Goal: Transaction & Acquisition: Purchase product/service

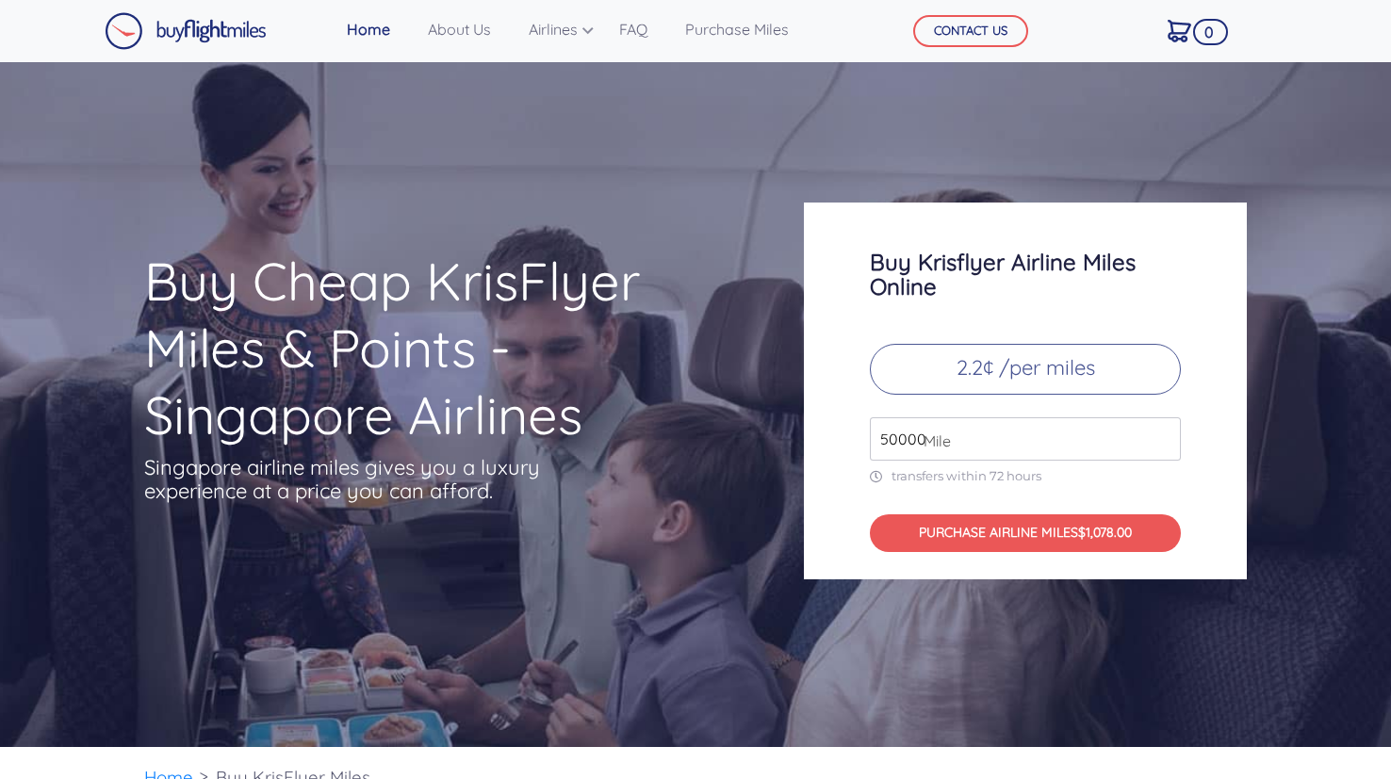
click at [1161, 433] on input "50000" at bounding box center [1025, 438] width 311 height 43
click at [1161, 433] on input "51000" at bounding box center [1025, 438] width 311 height 43
click at [1161, 433] on input "52000" at bounding box center [1025, 438] width 311 height 43
click at [1161, 433] on input "53000" at bounding box center [1025, 438] width 311 height 43
click at [1161, 433] on input "54000" at bounding box center [1025, 438] width 311 height 43
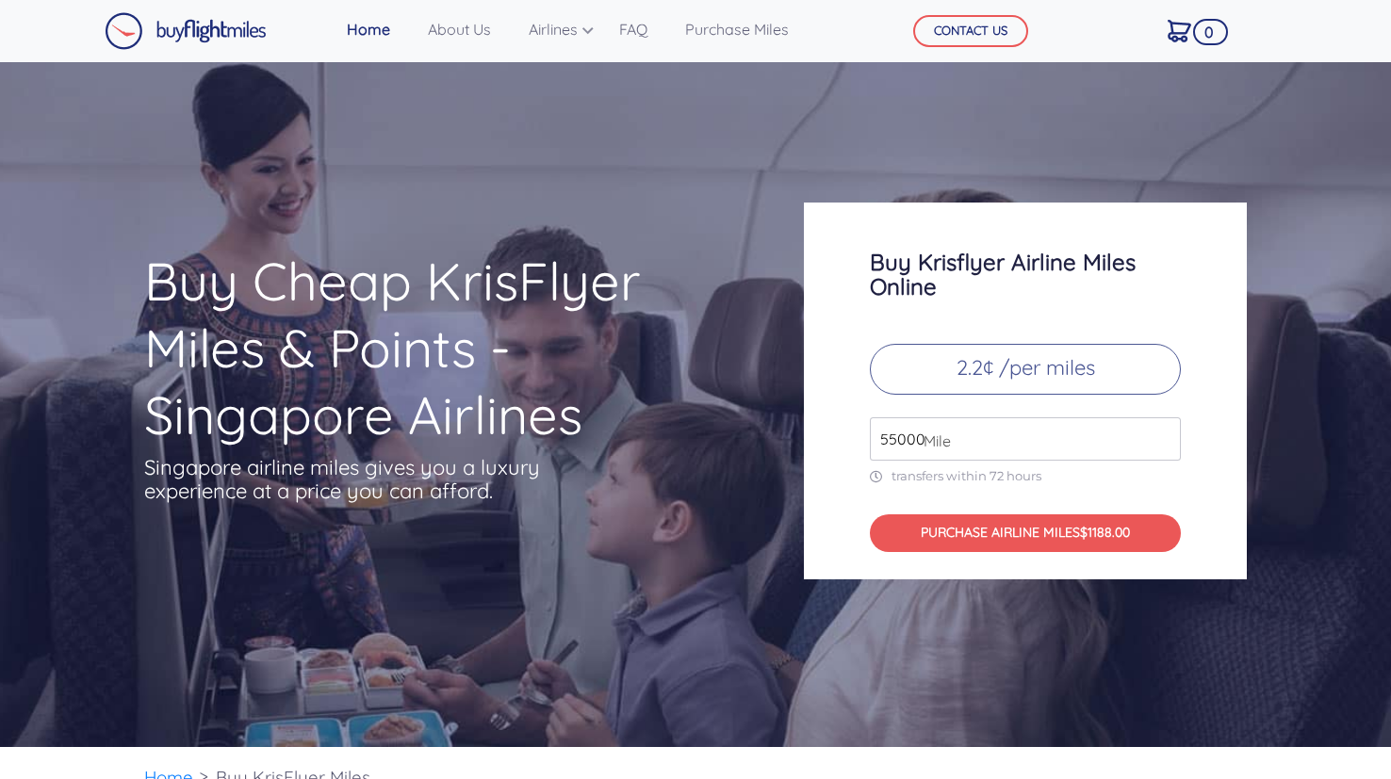
click at [1161, 433] on input "55000" at bounding box center [1025, 438] width 311 height 43
click at [1161, 433] on input "56000" at bounding box center [1025, 438] width 311 height 43
click at [1161, 433] on input "57000" at bounding box center [1025, 438] width 311 height 43
click at [1161, 433] on input "58000" at bounding box center [1025, 438] width 311 height 43
click at [1161, 433] on input "59000" at bounding box center [1025, 438] width 311 height 43
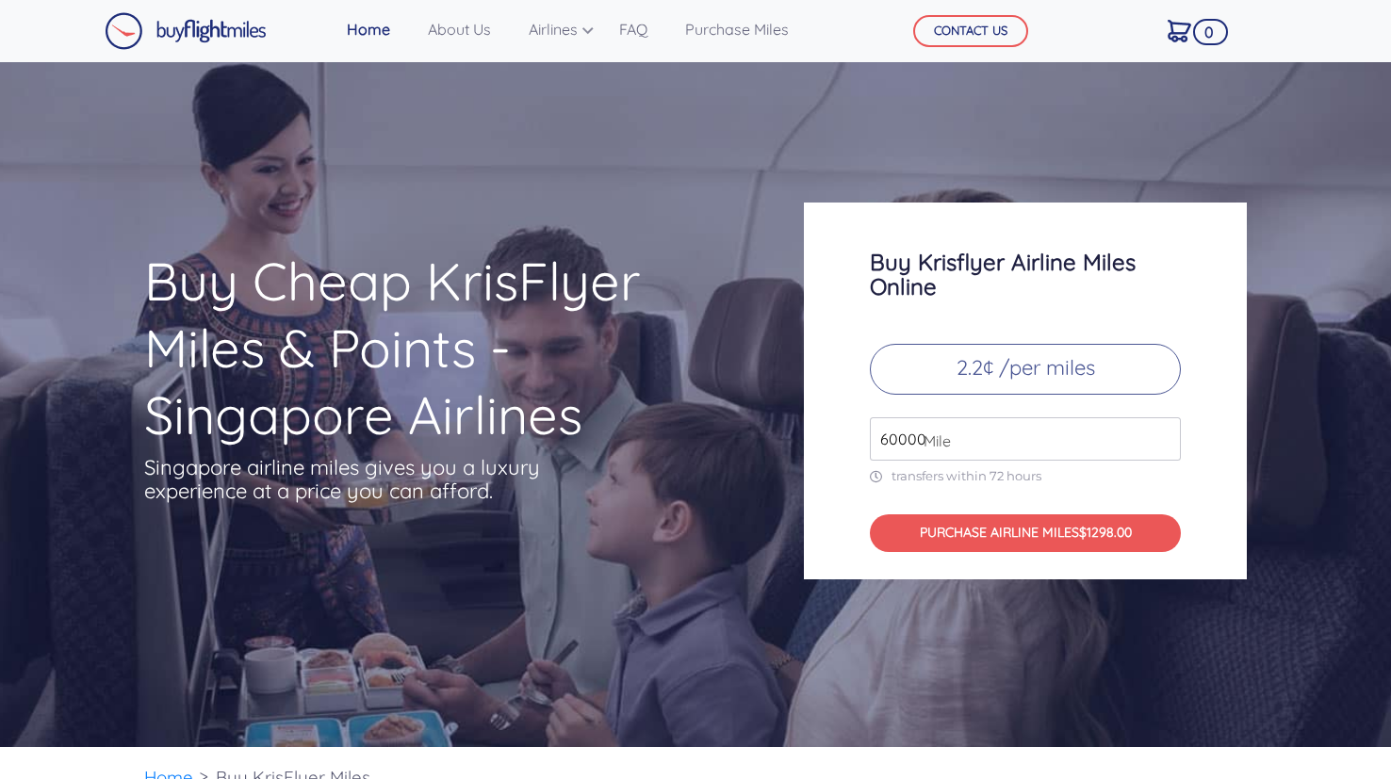
click at [1161, 433] on input "60000" at bounding box center [1025, 438] width 311 height 43
click at [1161, 433] on input "61000" at bounding box center [1025, 438] width 311 height 43
click at [1161, 433] on input "62000" at bounding box center [1025, 438] width 311 height 43
click at [1161, 433] on input "63000" at bounding box center [1025, 438] width 311 height 43
click at [911, 444] on input "63000" at bounding box center [1025, 438] width 311 height 43
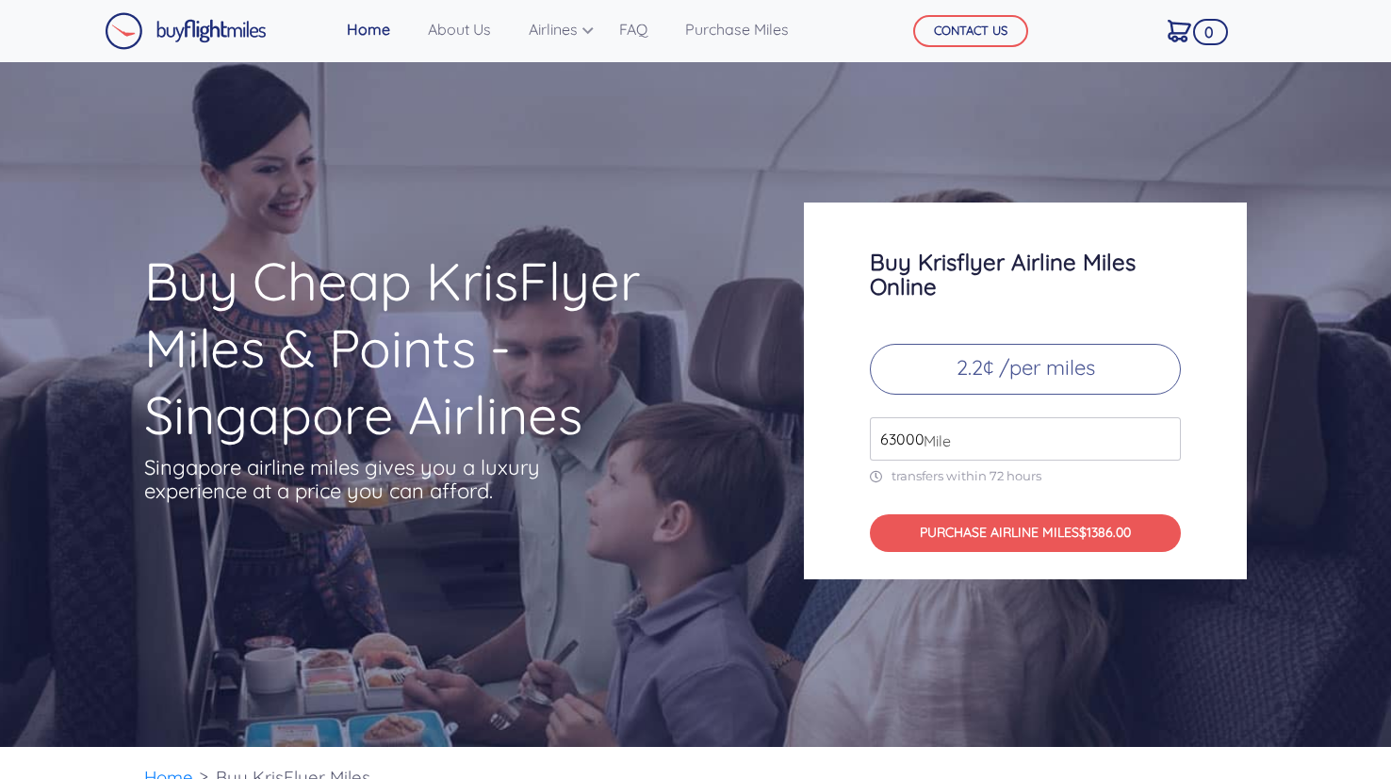
click at [911, 444] on input "63000" at bounding box center [1025, 438] width 311 height 43
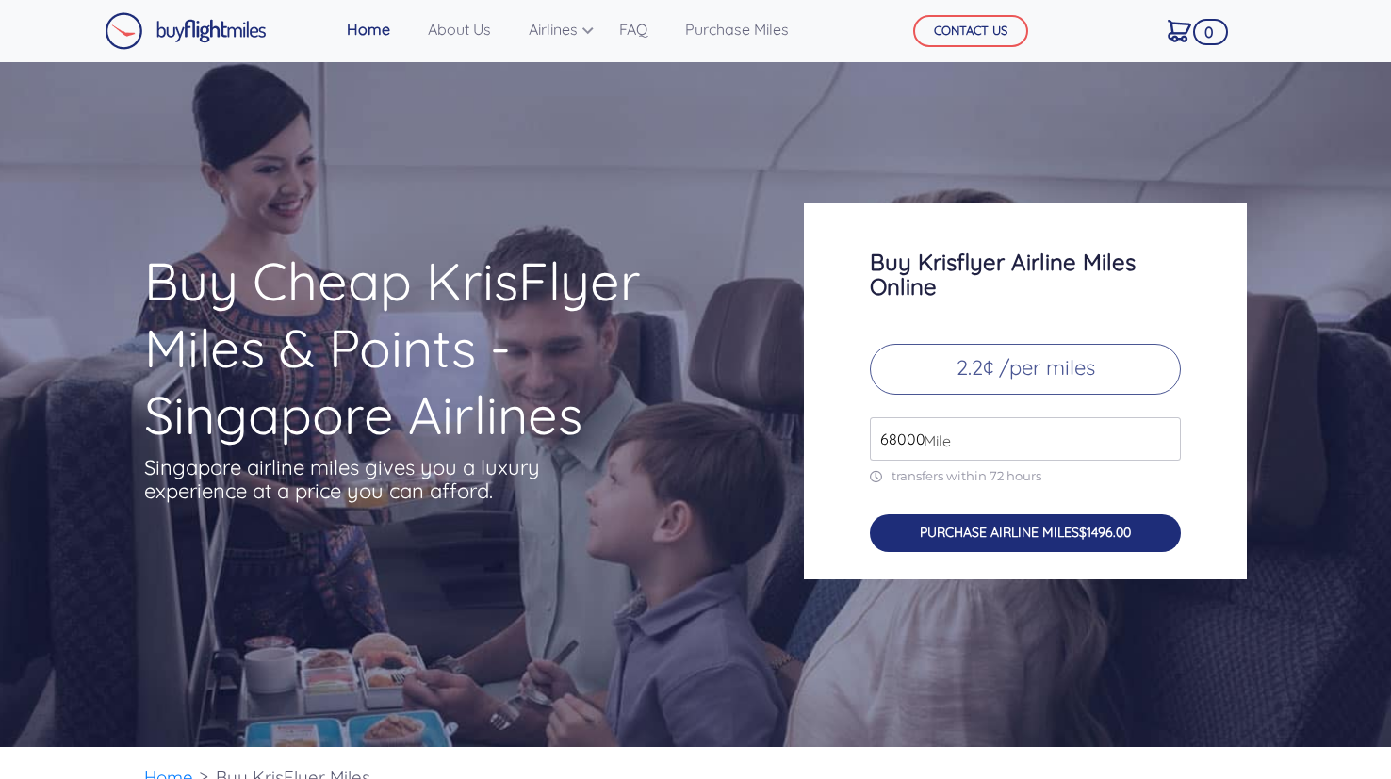
type input "68000"
click at [1014, 535] on button "PURCHASE AIRLINE MILES $1496.00" at bounding box center [1025, 533] width 311 height 39
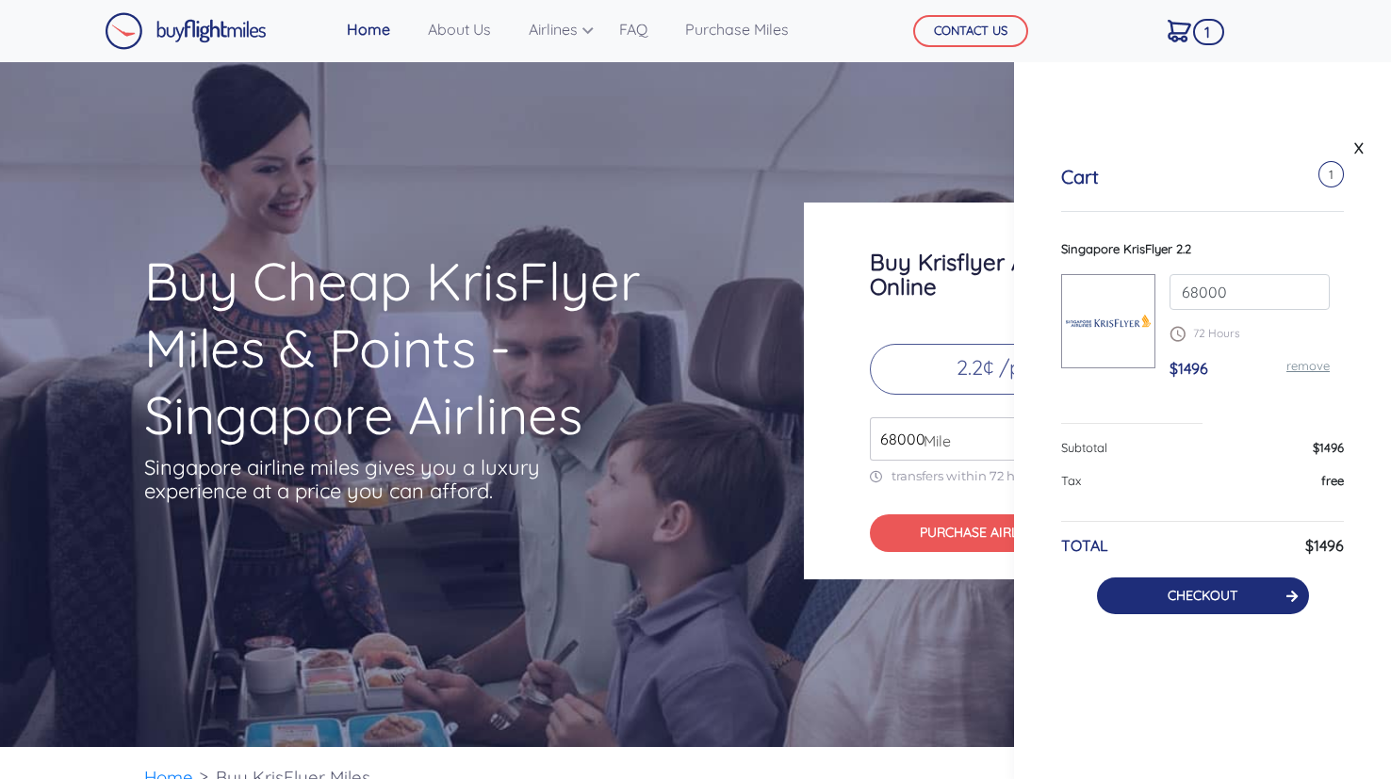
click at [1147, 593] on button "CHECKOUT" at bounding box center [1203, 596] width 212 height 37
click at [1205, 596] on link "CHECKOUT" at bounding box center [1202, 595] width 70 height 17
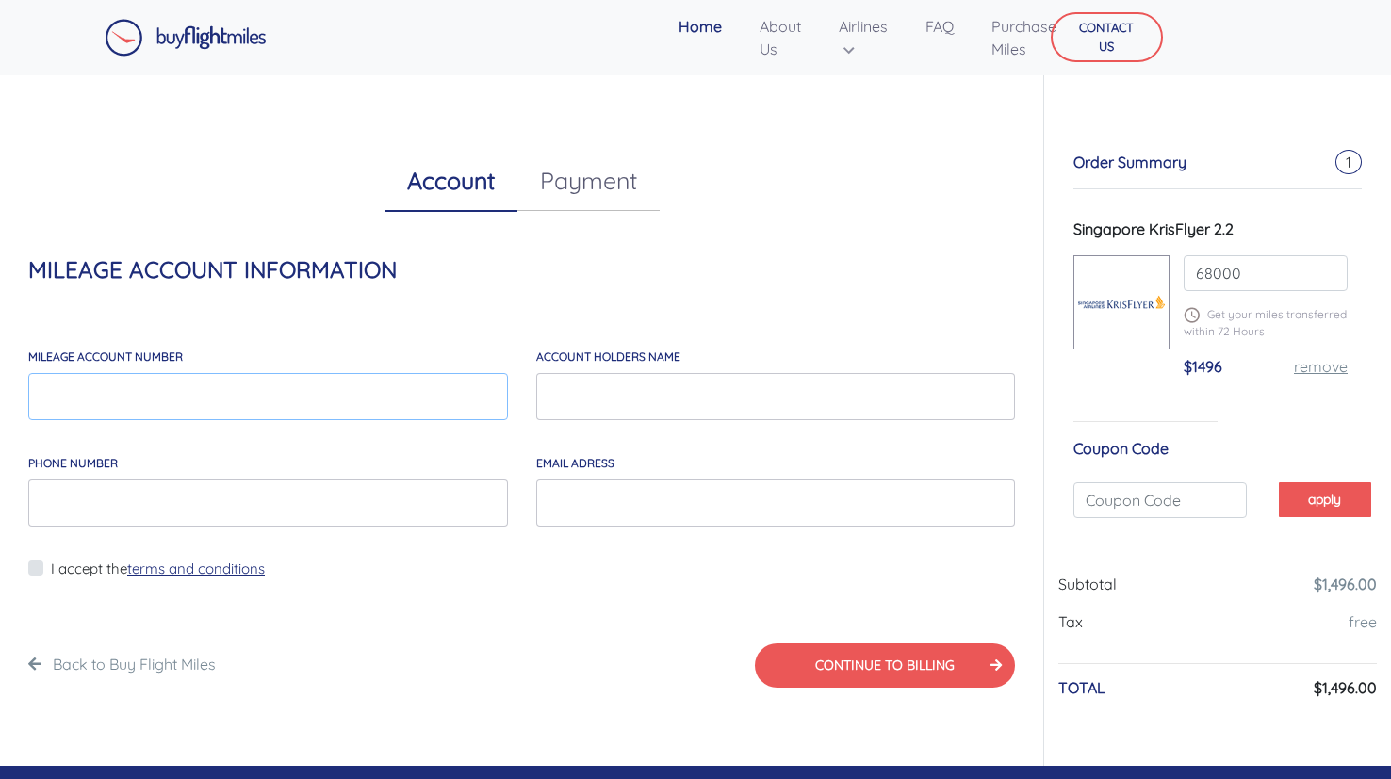
click at [157, 391] on input "MILEAGE account number" at bounding box center [268, 396] width 480 height 47
type input "8804239993"
type input "[PERSON_NAME]"
click at [54, 497] on input "Phone Number" at bounding box center [268, 503] width 480 height 47
type input "[PHONE_NUMBER]"
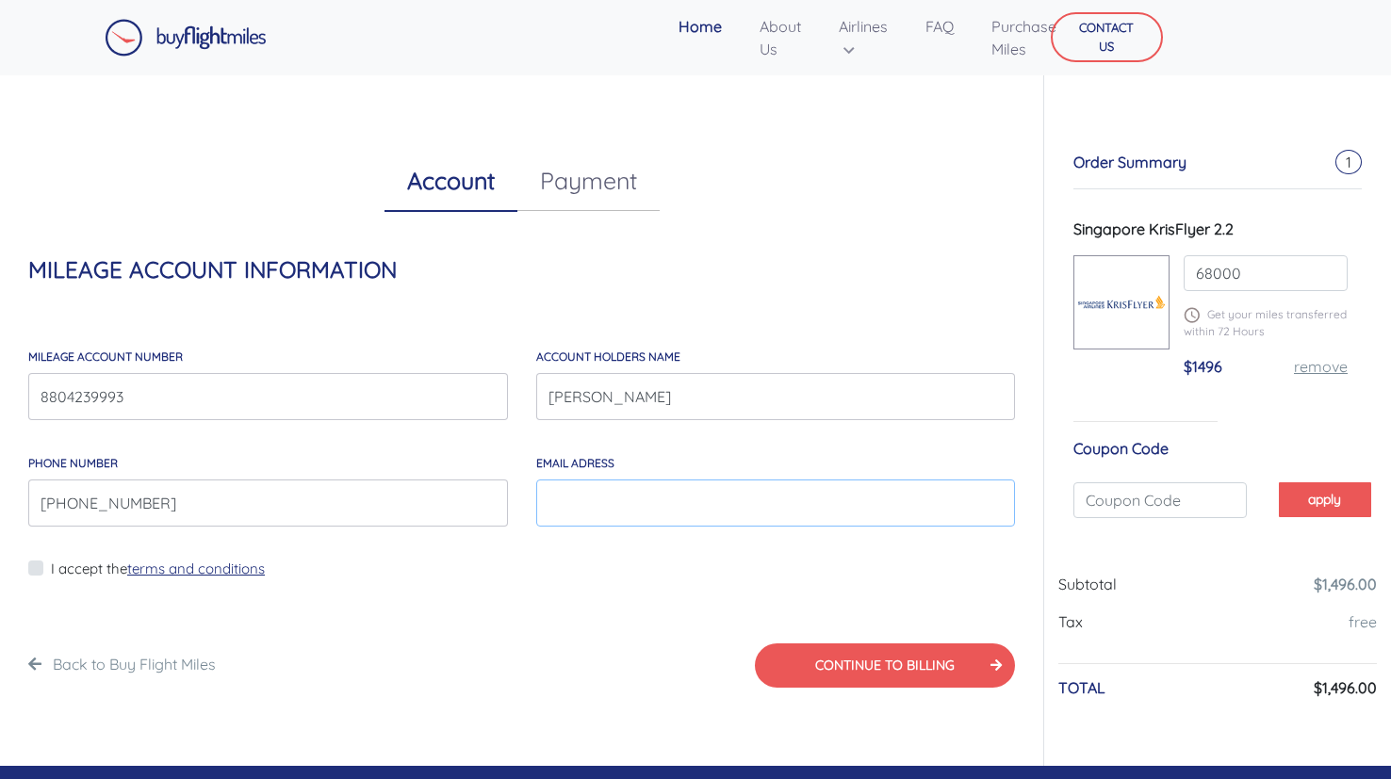
click at [625, 506] on input "EMAIL*" at bounding box center [776, 503] width 480 height 47
type input "[PERSON_NAME][EMAIL_ADDRESS][DOMAIN_NAME]"
click at [51, 569] on label "I accept the terms and conditions" at bounding box center [158, 570] width 214 height 22
click at [51, 569] on input "I accept the terms and conditions" at bounding box center [57, 580] width 12 height 47
checkbox input "true"
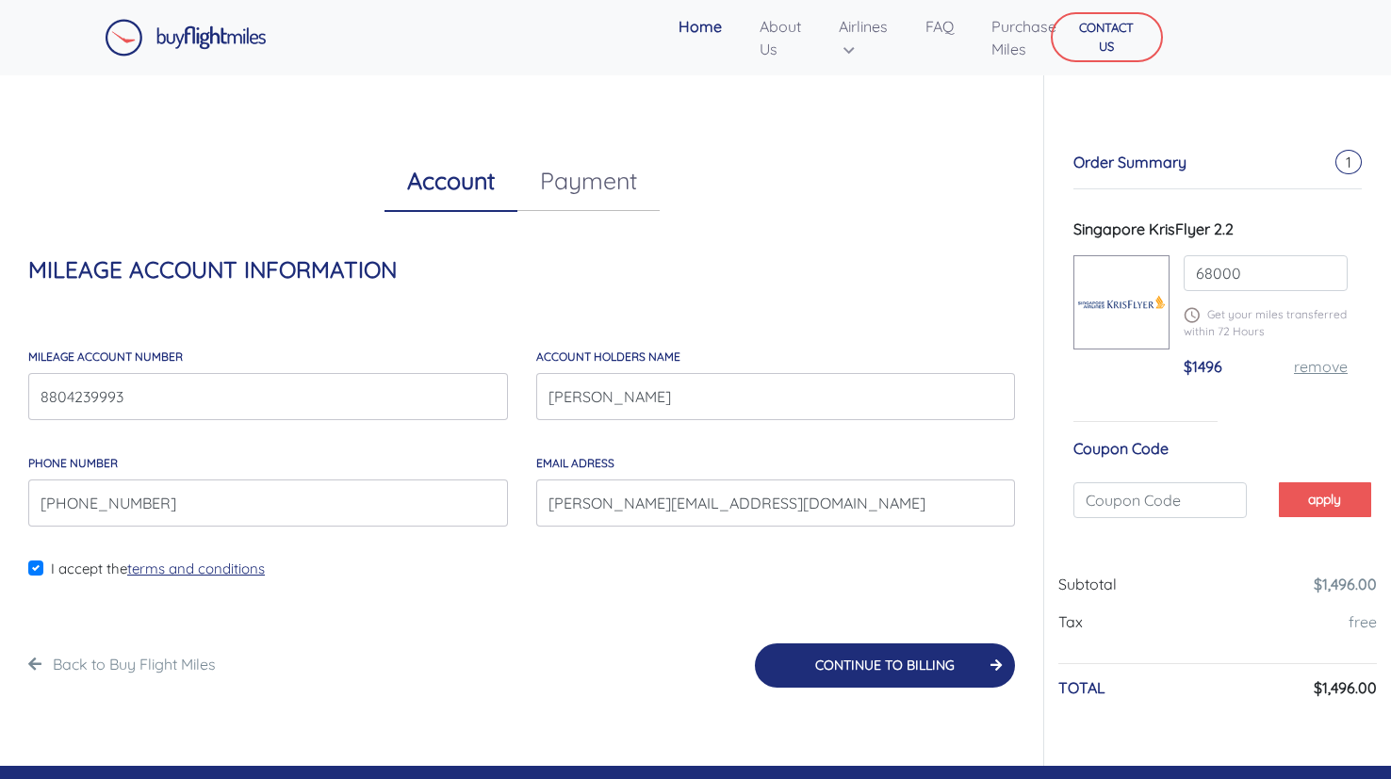
click at [846, 682] on button "CONTINUE TO BILLING" at bounding box center [885, 665] width 260 height 44
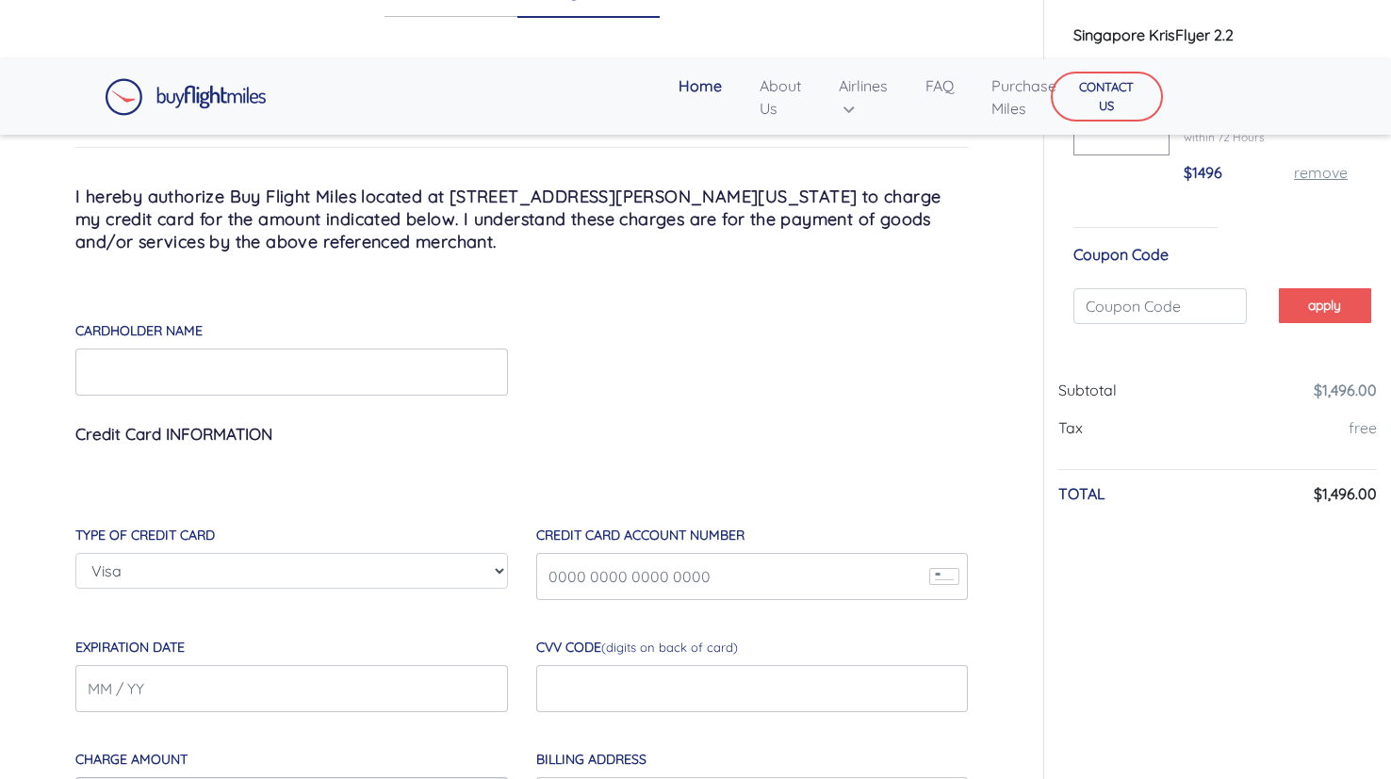
scroll to position [116, 0]
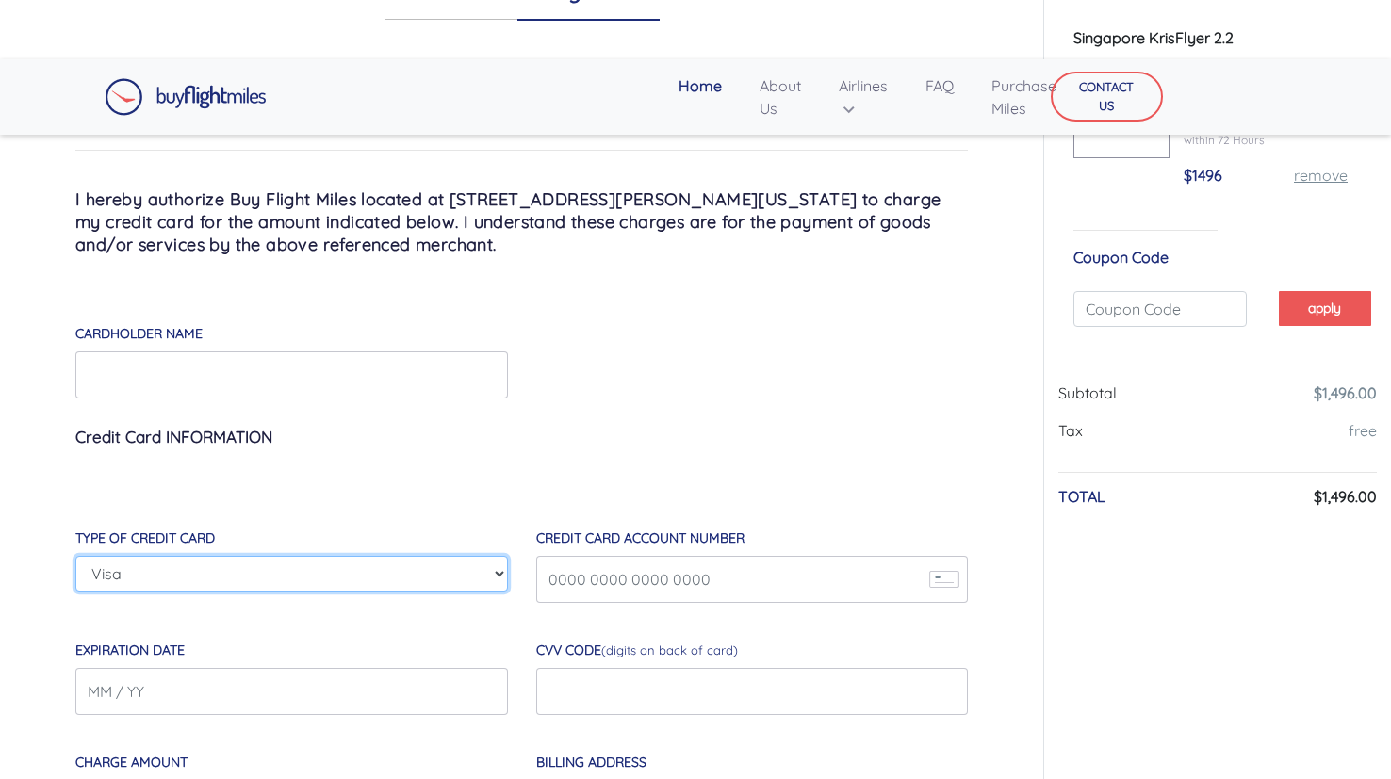
click at [421, 578] on select "Visa Master Card American Express Discover" at bounding box center [291, 574] width 432 height 36
select select "American-Express"
click at [75, 556] on select "Visa Master Card American Express Discover" at bounding box center [291, 574] width 432 height 36
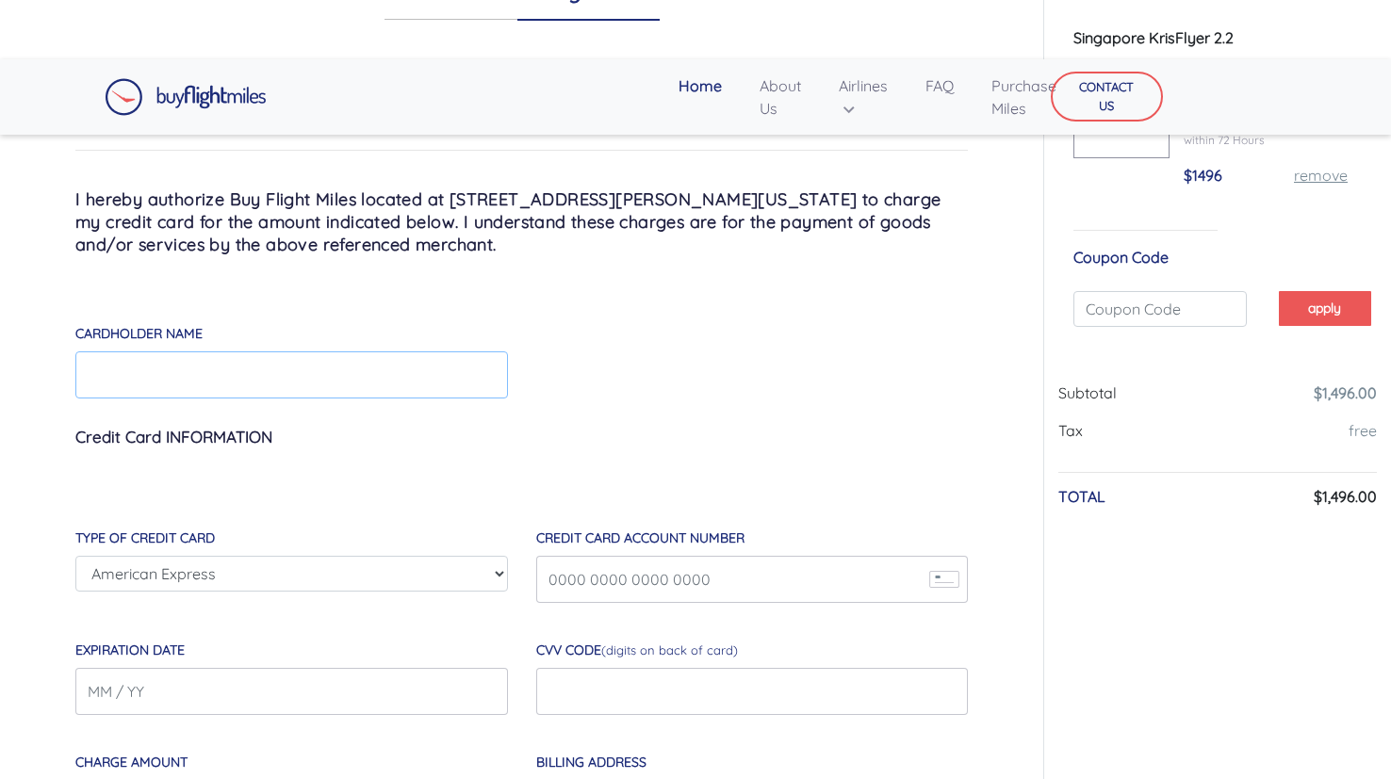
click at [131, 394] on input "Cardholder Name" at bounding box center [291, 374] width 432 height 47
type input "[PERSON_NAME]"
type input "[CREDIT_CARD_NUMBER]"
type input "03/28"
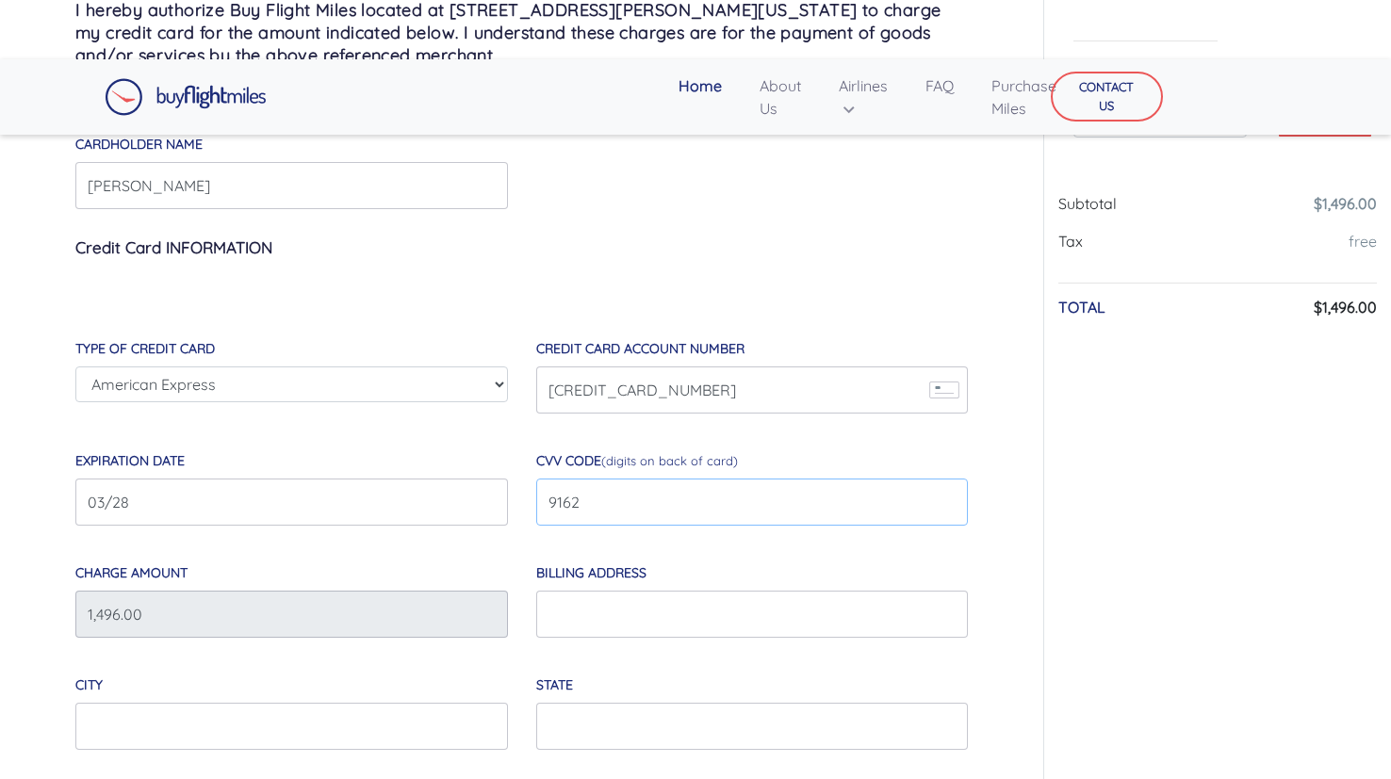
scroll to position [308, 0]
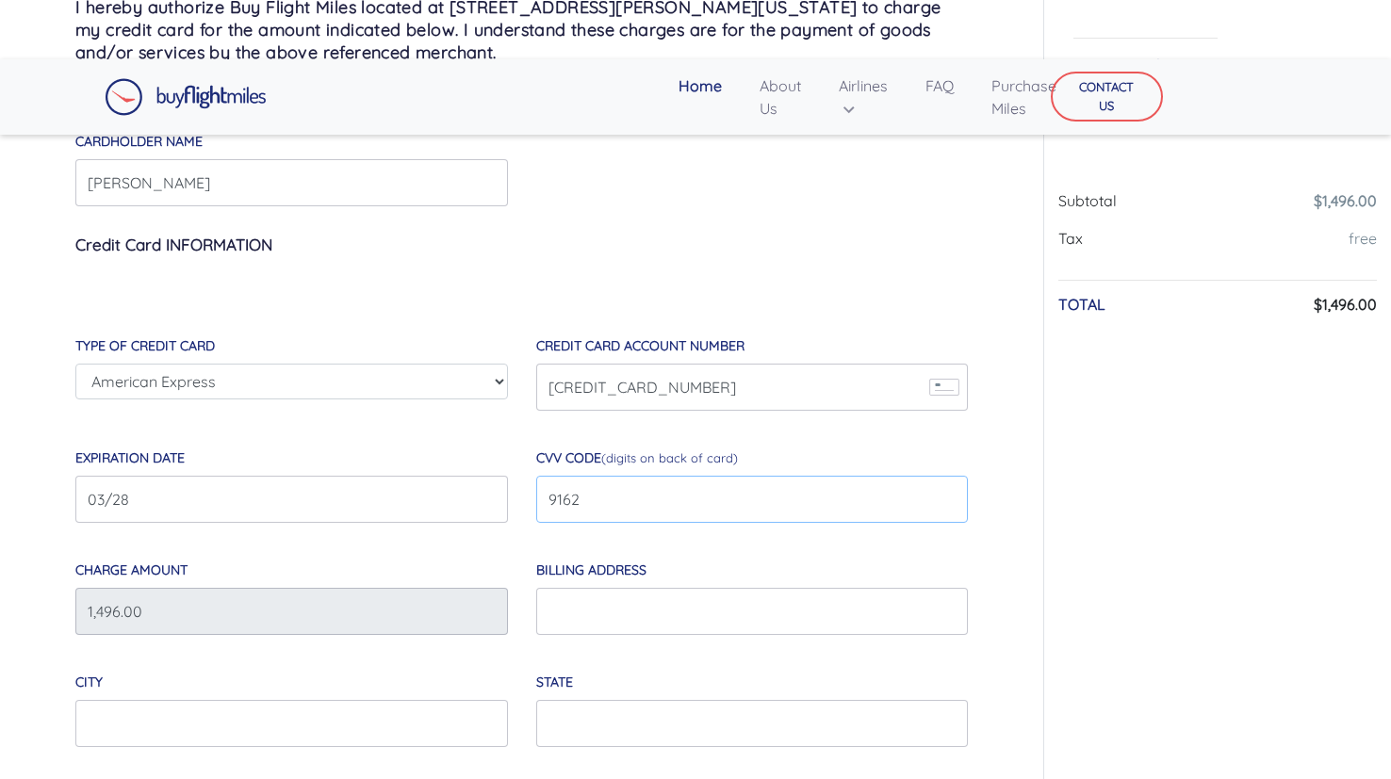
type input "9162"
click at [560, 629] on input "Billing Address" at bounding box center [752, 611] width 432 height 47
type input "[STREET_ADDRESS][PERSON_NAME]"
type input "Bexley"
type input "[GEOGRAPHIC_DATA]"
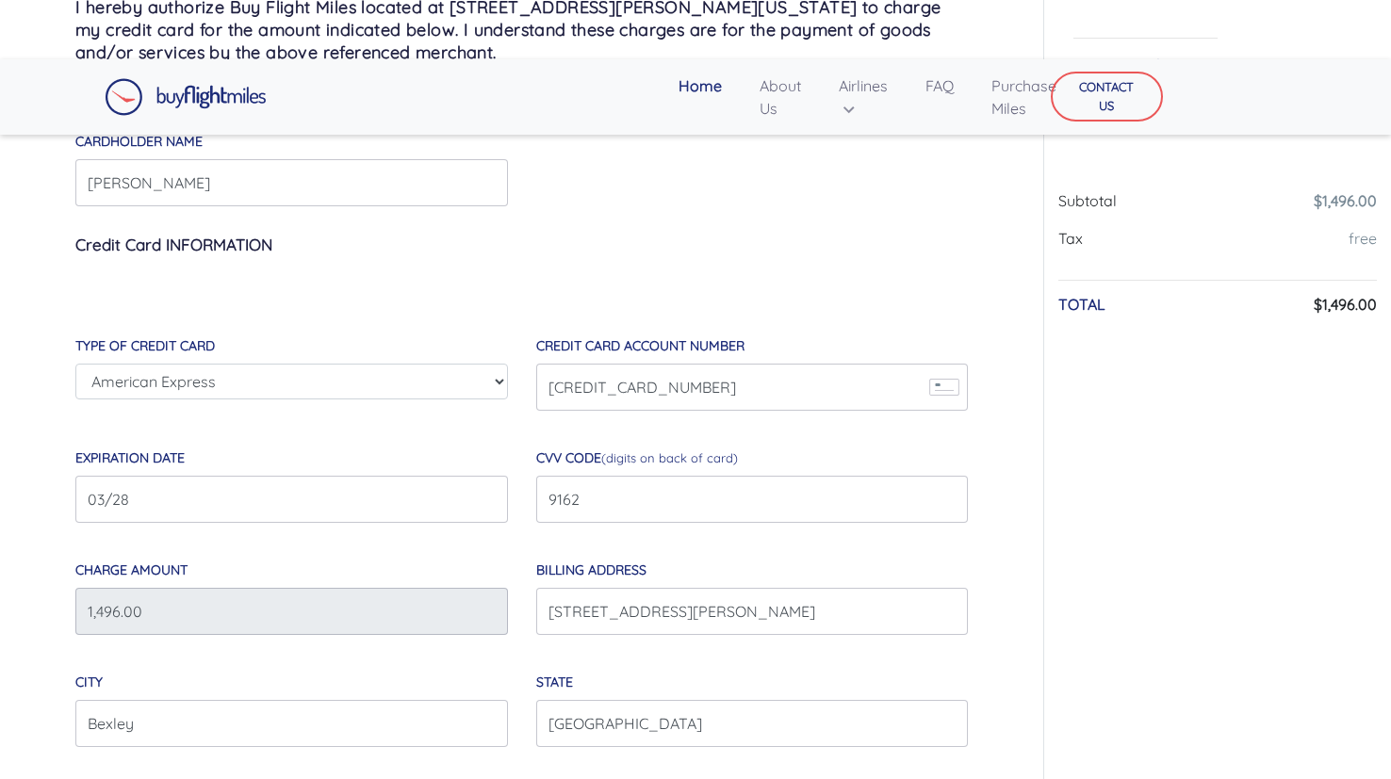
scroll to position [754, 0]
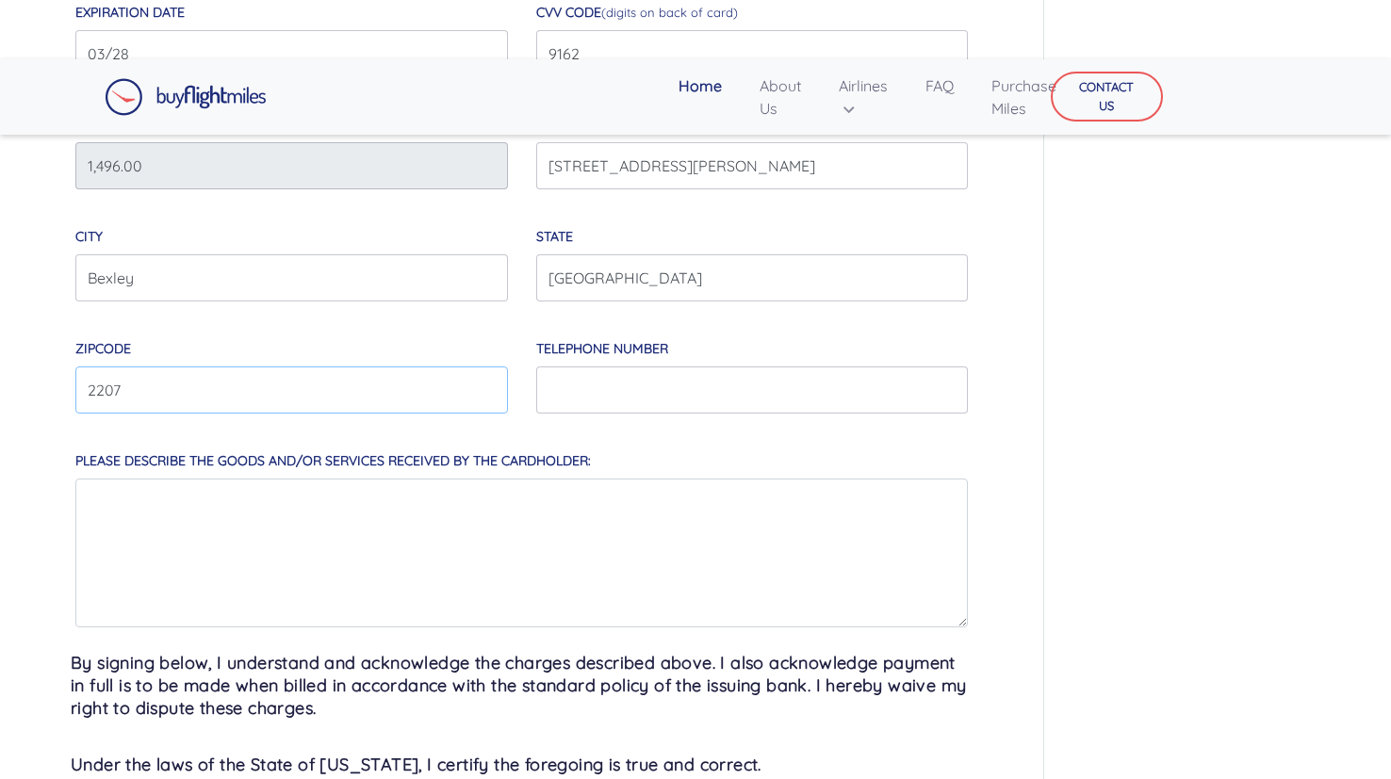
type input "2207"
type input "[PHONE_NUMBER]"
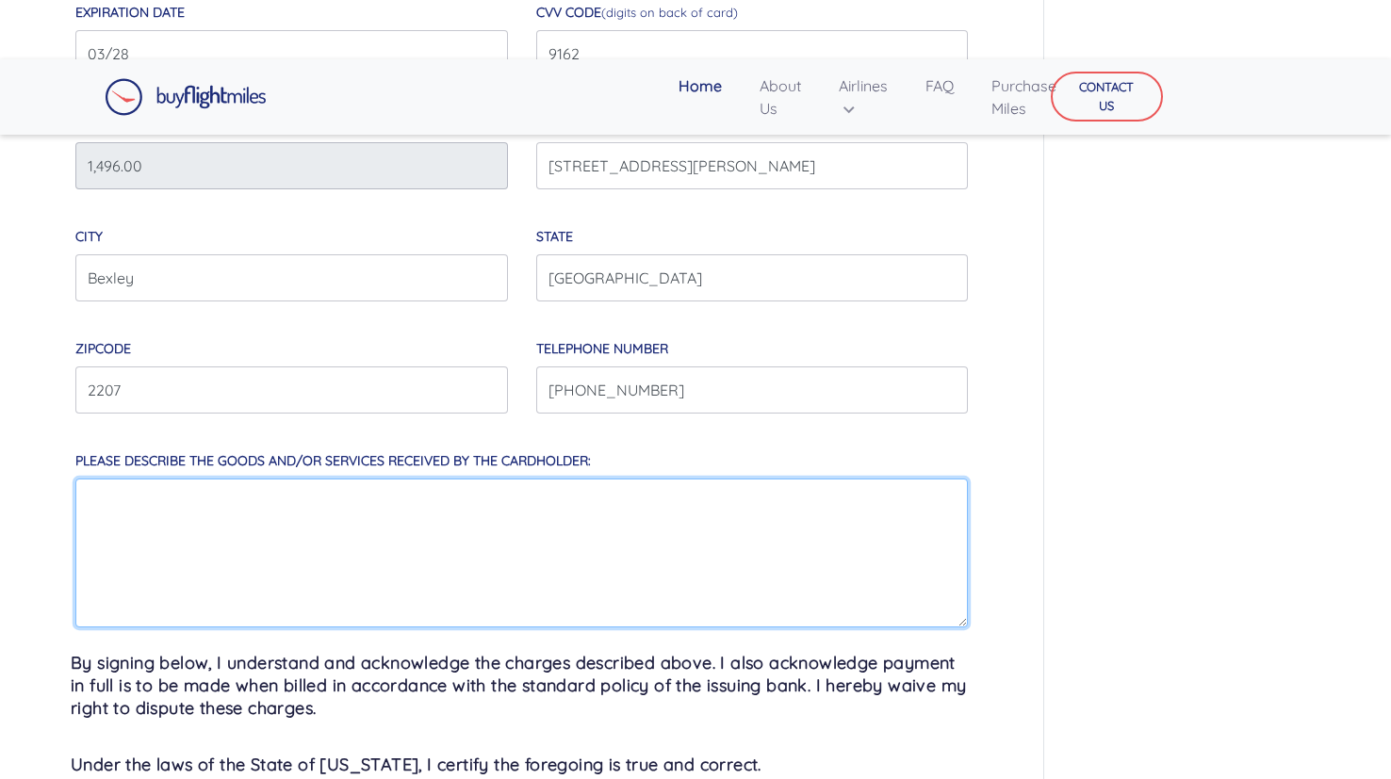
click at [432, 566] on textarea "Please describe the goods and/or services received by the cardholder:" at bounding box center [521, 553] width 892 height 149
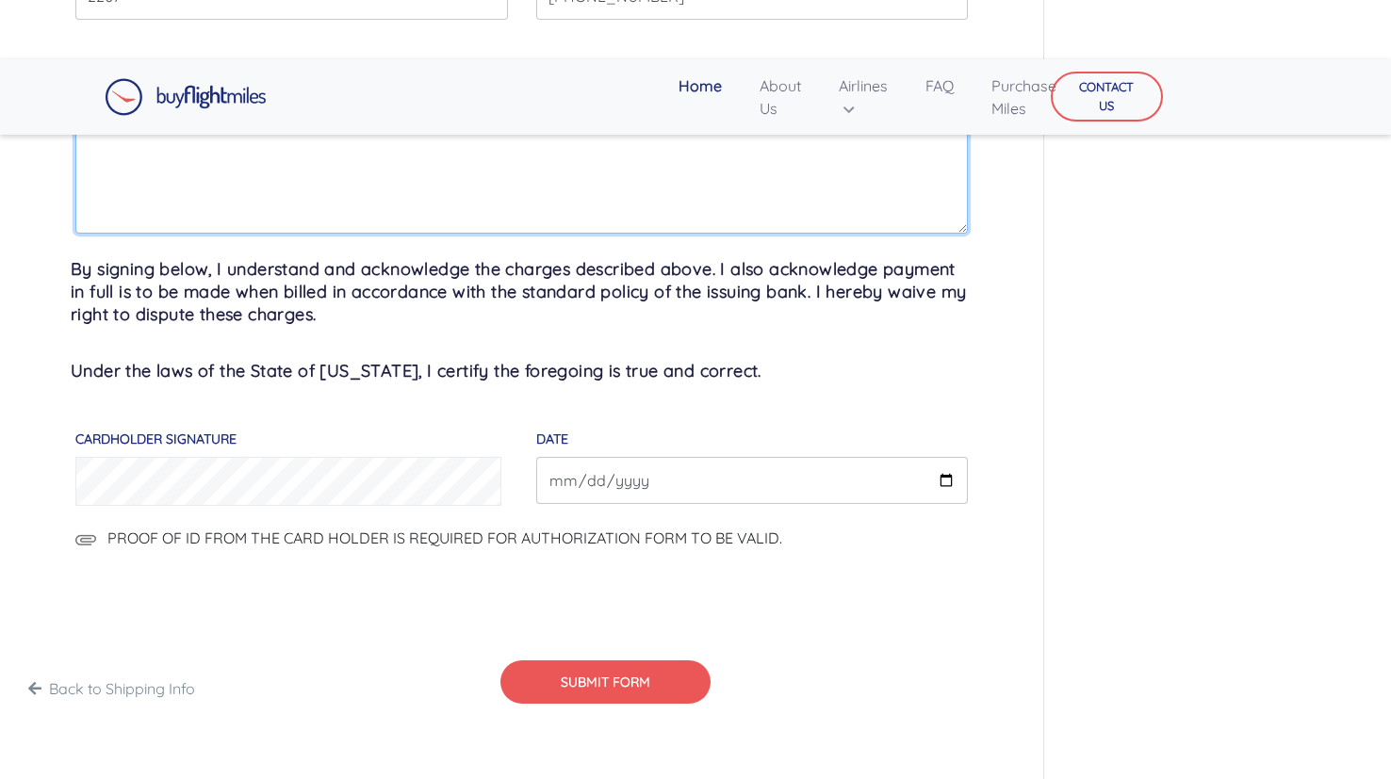
scroll to position [1150, 0]
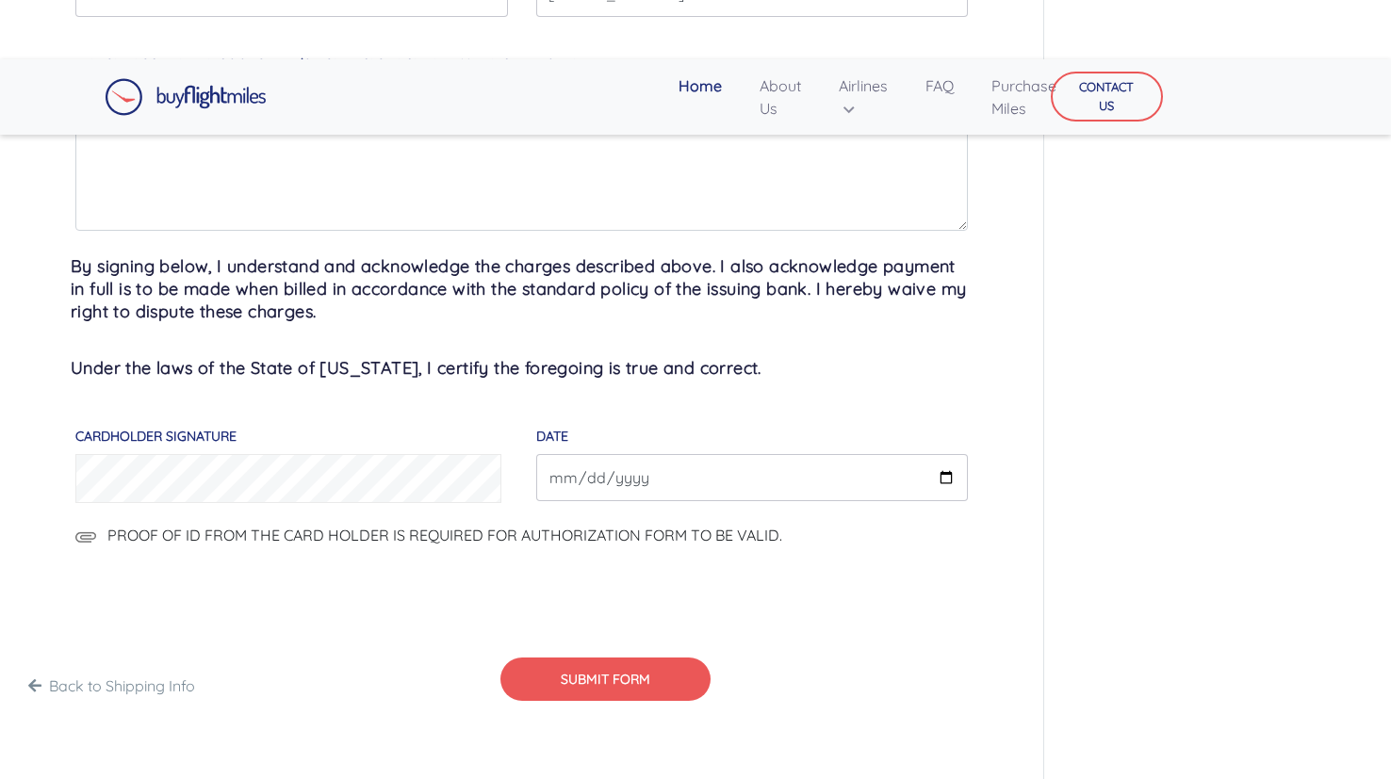
click at [396, 543] on label "PROOF OF ID FROM THE CARD HOLDER IS REQUIRED FOR AUTHORIZATION FORM TO BE VALID." at bounding box center [428, 535] width 707 height 23
click at [782, 543] on input "PROOF OF ID FROM THE CARD HOLDER IS REQUIRED FOR AUTHORIZATION FORM TO BE VALID." at bounding box center [943, 547] width 322 height 47
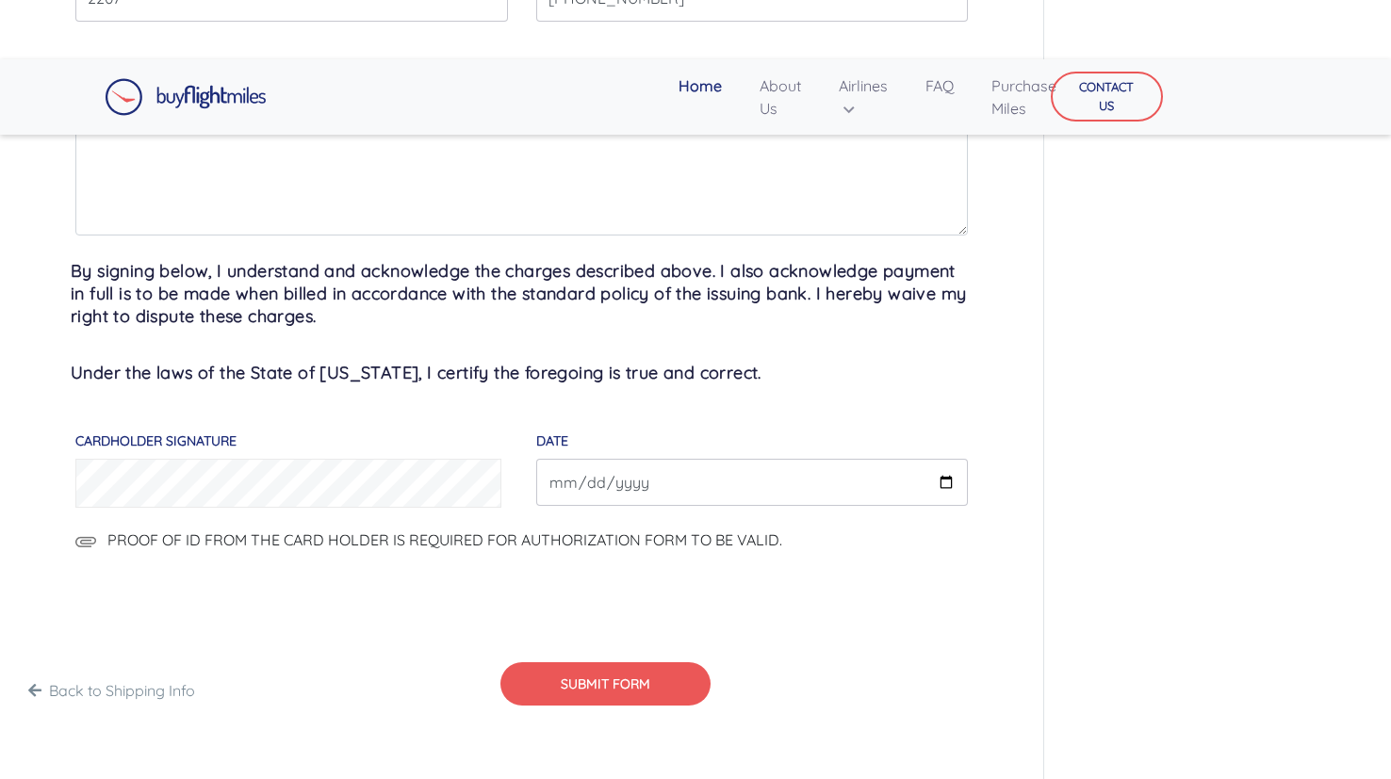
scroll to position [1144, 0]
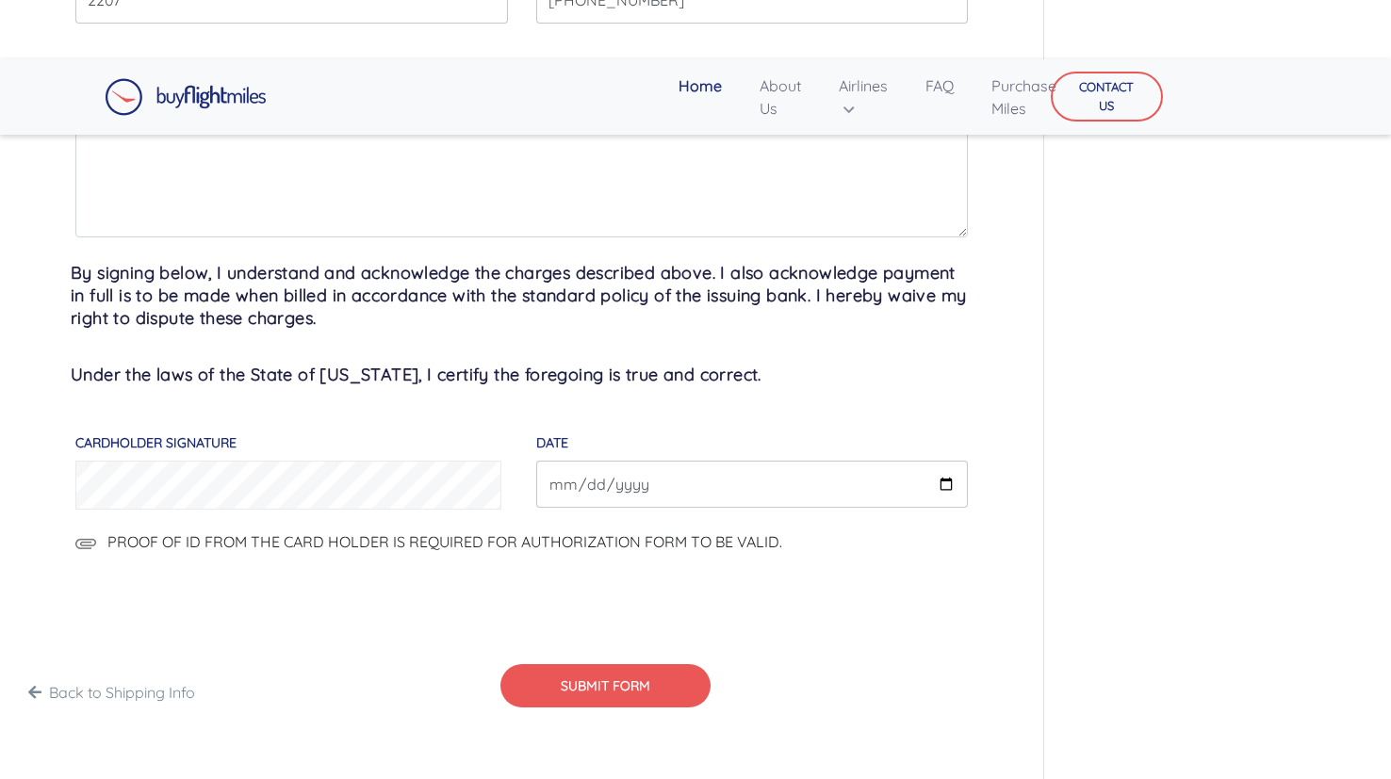
click at [396, 543] on span "PROOF OF ID FROM THE CARD HOLDER IS REQUIRED FOR AUTHORIZATION FORM TO BE VALID." at bounding box center [444, 541] width 675 height 19
click at [782, 543] on input "PROOF OF ID FROM THE CARD HOLDER IS REQUIRED FOR AUTHORIZATION FORM TO BE VALID." at bounding box center [943, 553] width 322 height 47
type input "C:\fakepath\Drivers Licence.pdf"
click at [787, 478] on input "DATE" at bounding box center [752, 484] width 432 height 47
click at [88, 457] on div "Cardholder signature" at bounding box center [291, 463] width 432 height 105
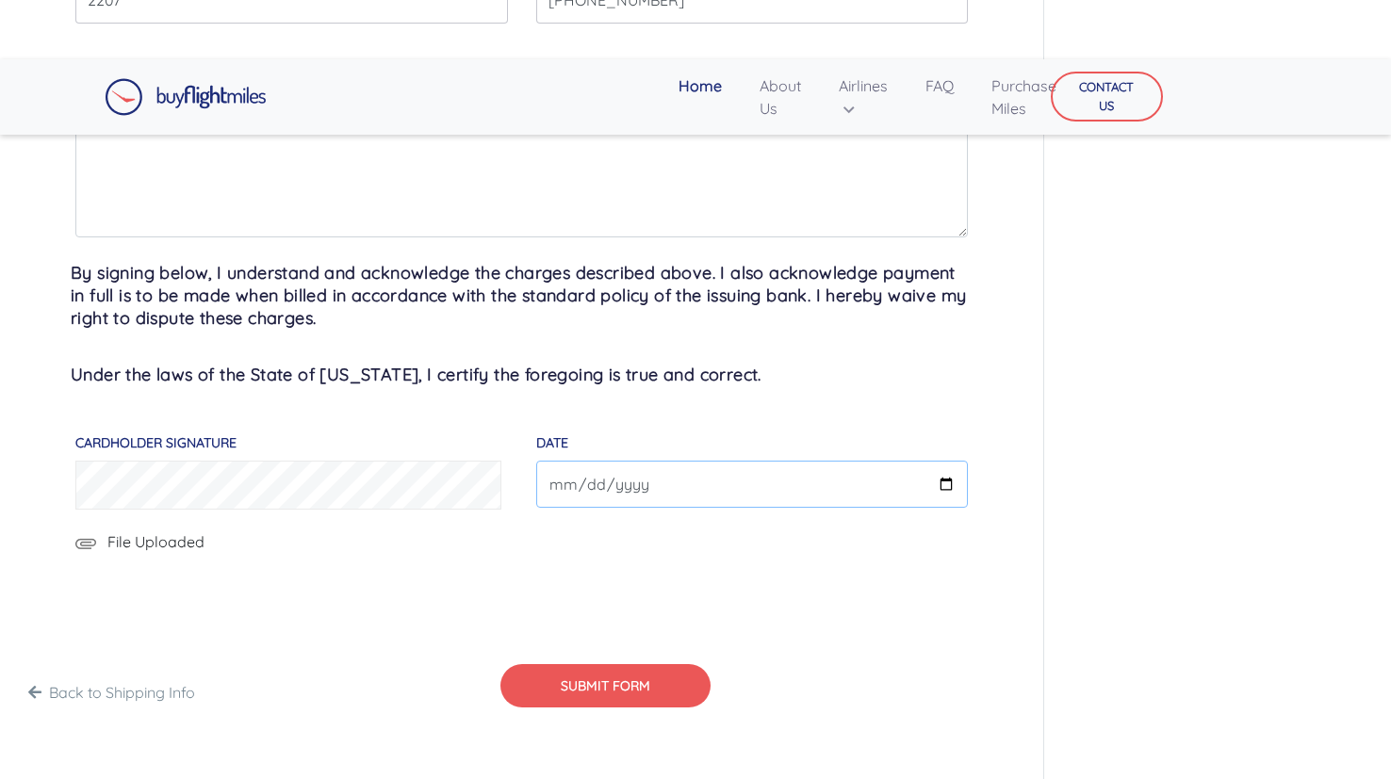
click at [568, 487] on input "DATE" at bounding box center [752, 484] width 432 height 47
type input "[DATE]"
click at [611, 692] on button "SUBMIT FORM" at bounding box center [605, 686] width 210 height 44
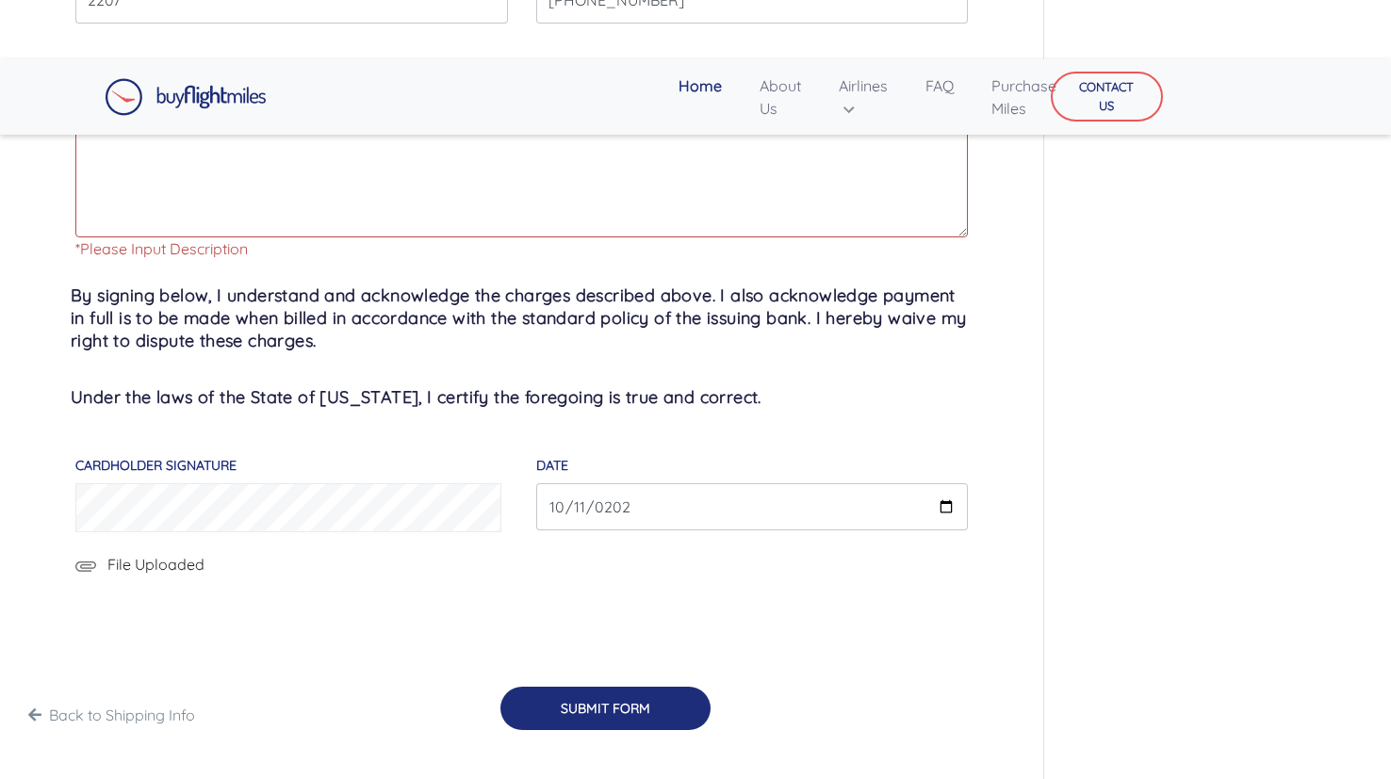
drag, startPoint x: 611, startPoint y: 705, endPoint x: 587, endPoint y: 711, distance: 24.5
click at [587, 711] on button "SUBMIT FORM" at bounding box center [605, 709] width 210 height 44
click at [591, 709] on button "SUBMIT FORM" at bounding box center [605, 709] width 210 height 44
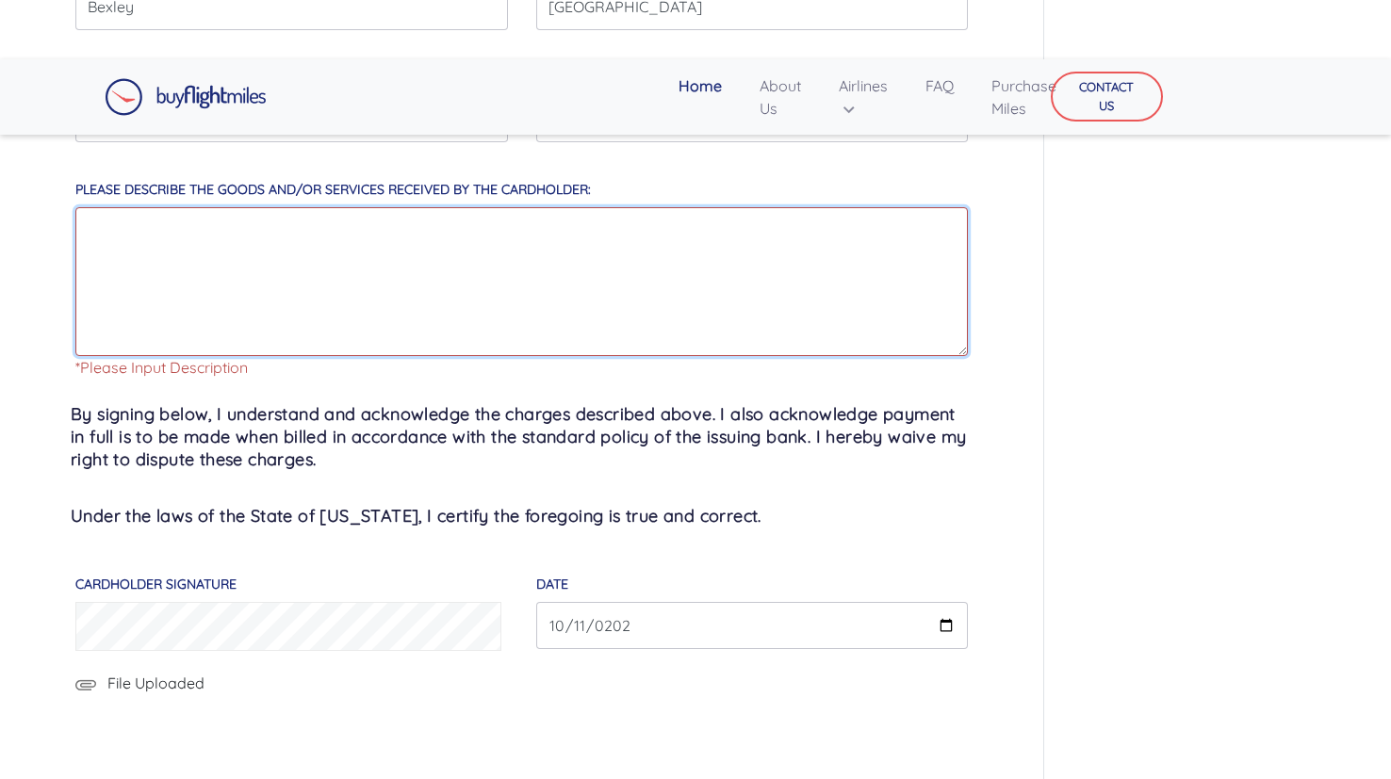
scroll to position [1024, 0]
type textarea "c"
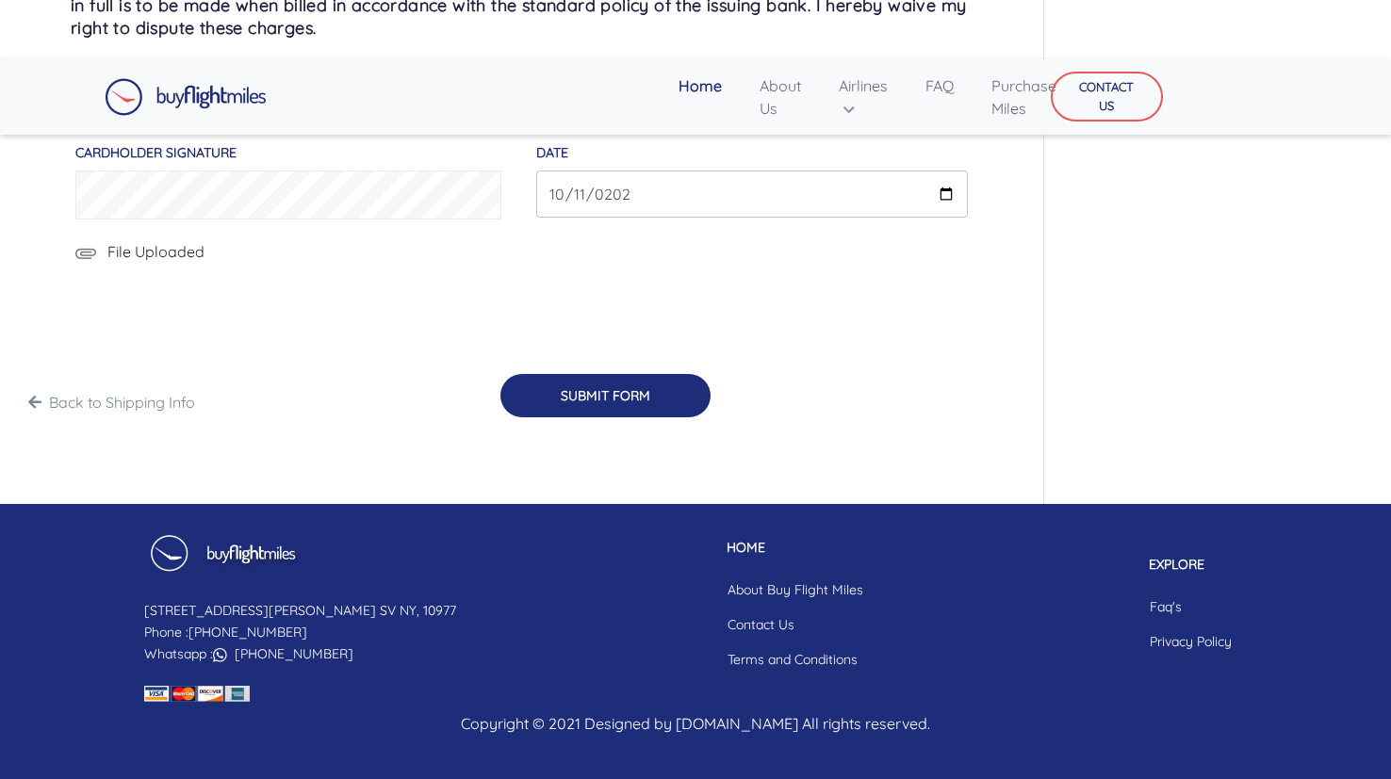
type textarea "travel planning corporate"
click at [555, 407] on button "SUBMIT FORM" at bounding box center [605, 396] width 210 height 44
type input "03/2028"
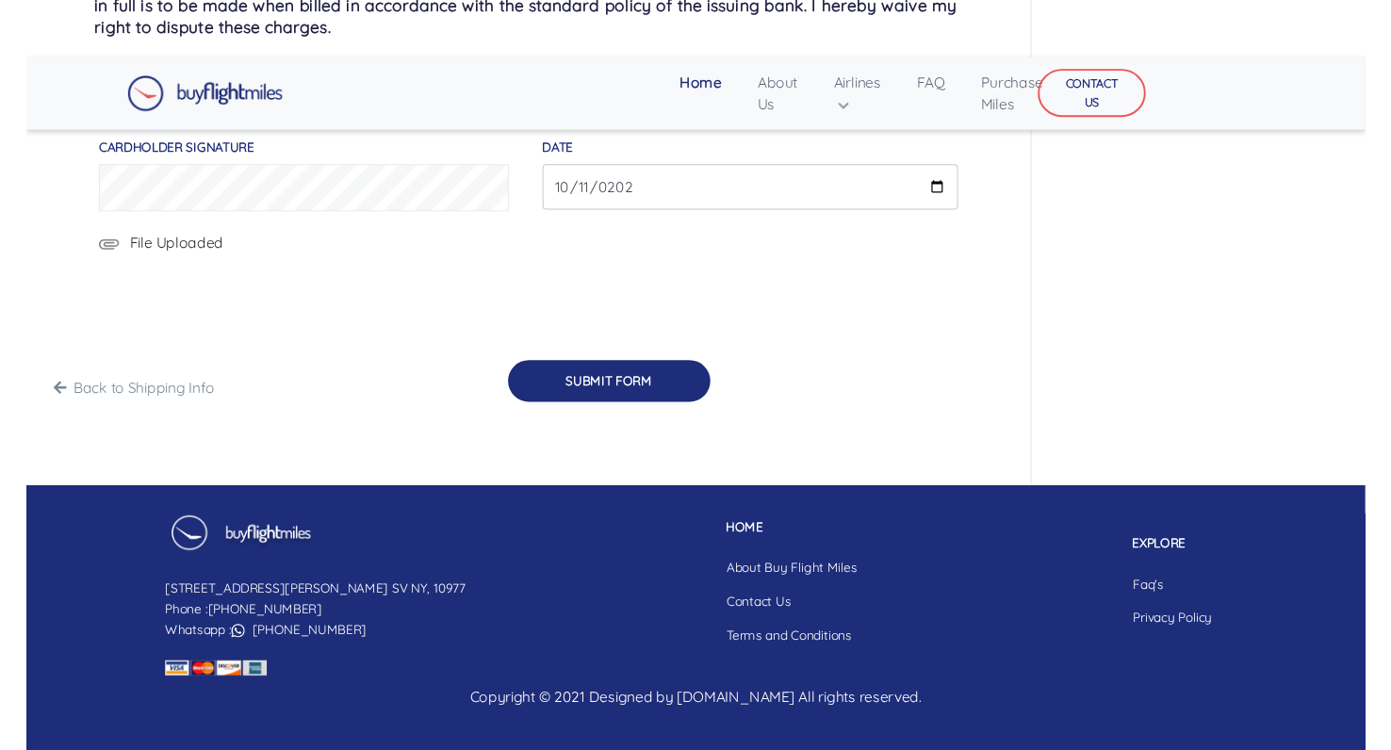
scroll to position [1434, 0]
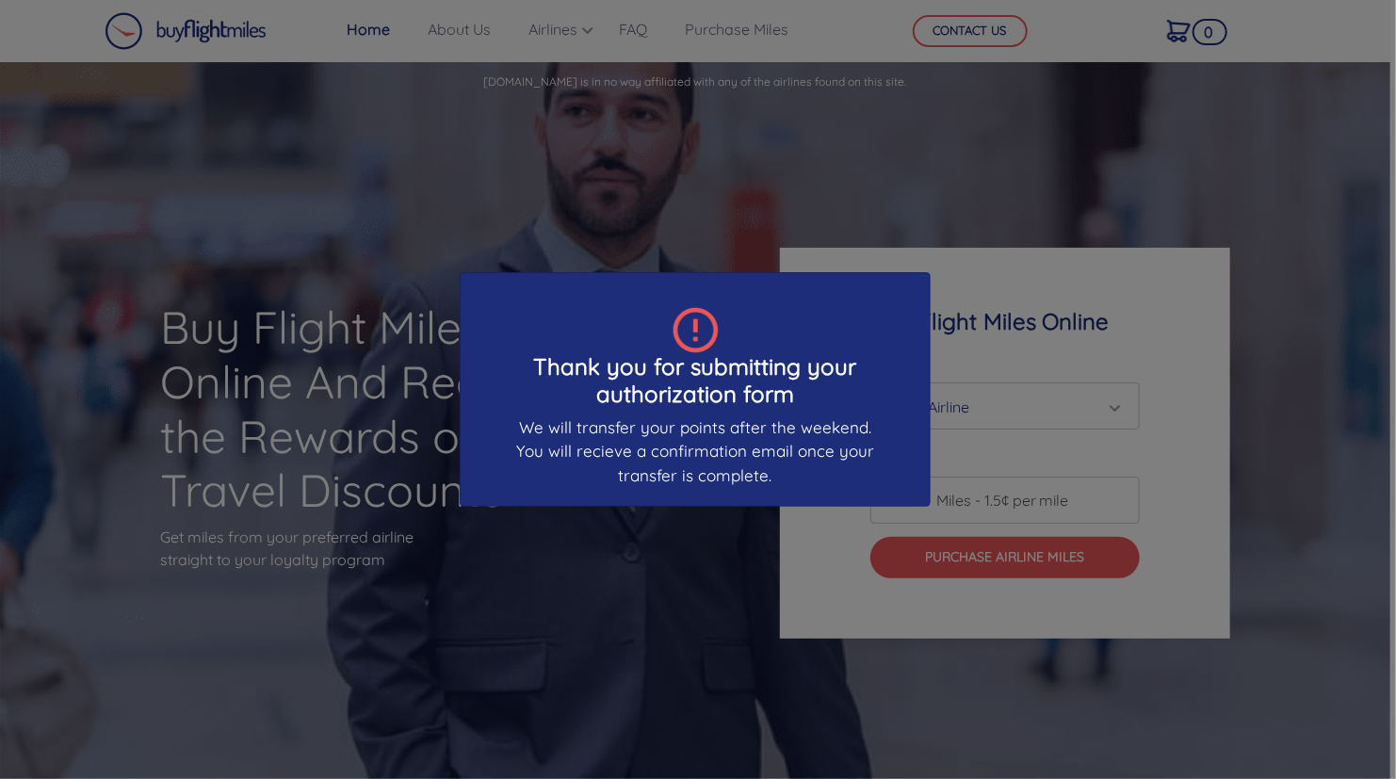
click at [577, 249] on div "Thank you for submitting your authorization form We will transfer your points a…" at bounding box center [698, 389] width 1396 height 779
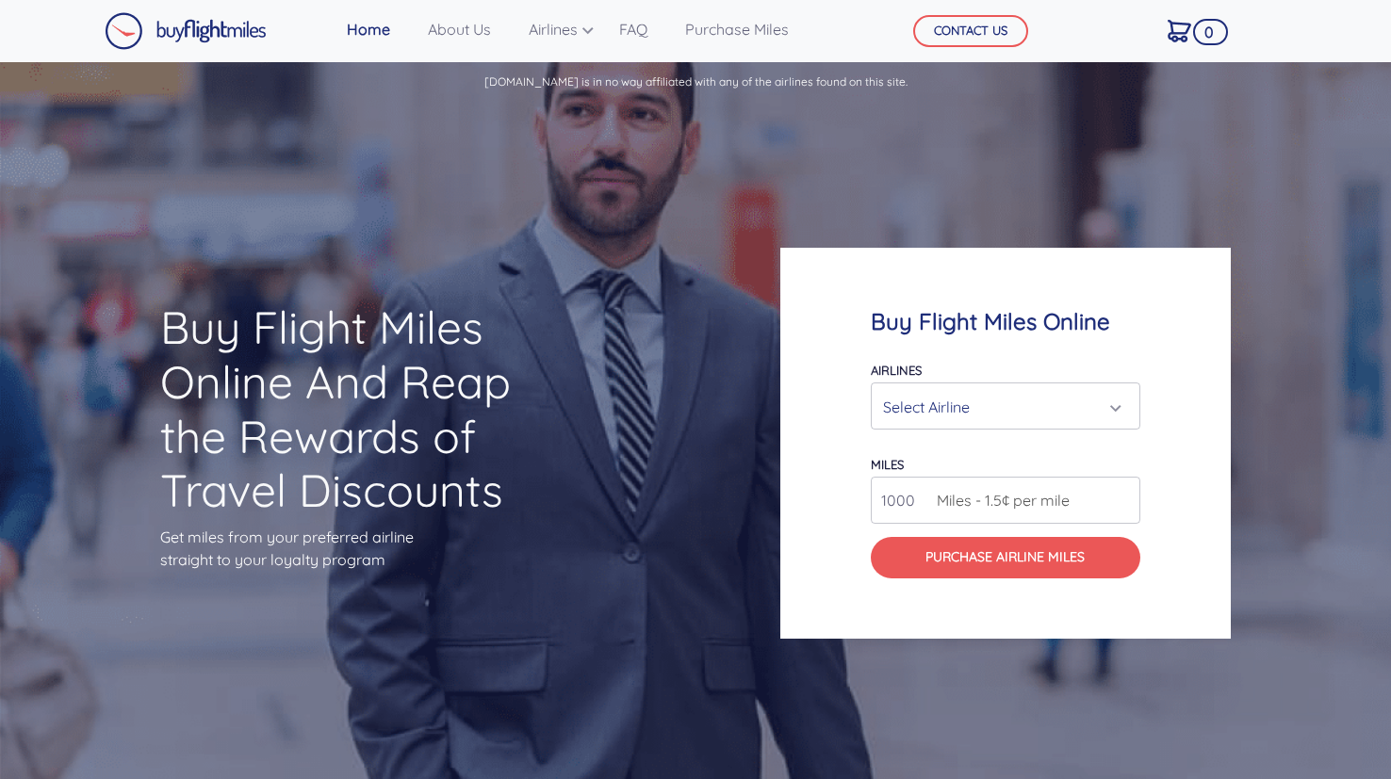
click at [972, 420] on div "Select Airline" at bounding box center [1000, 407] width 234 height 36
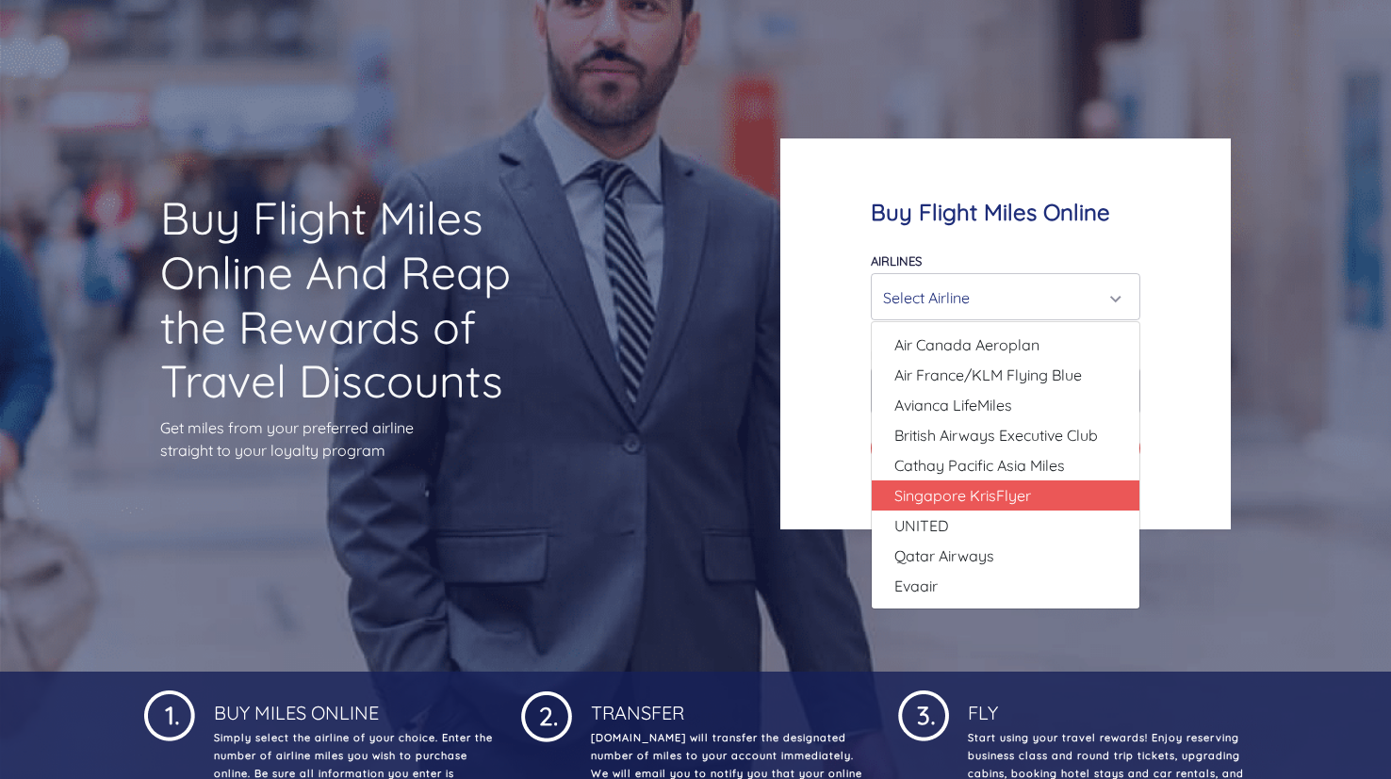
scroll to position [107, 0]
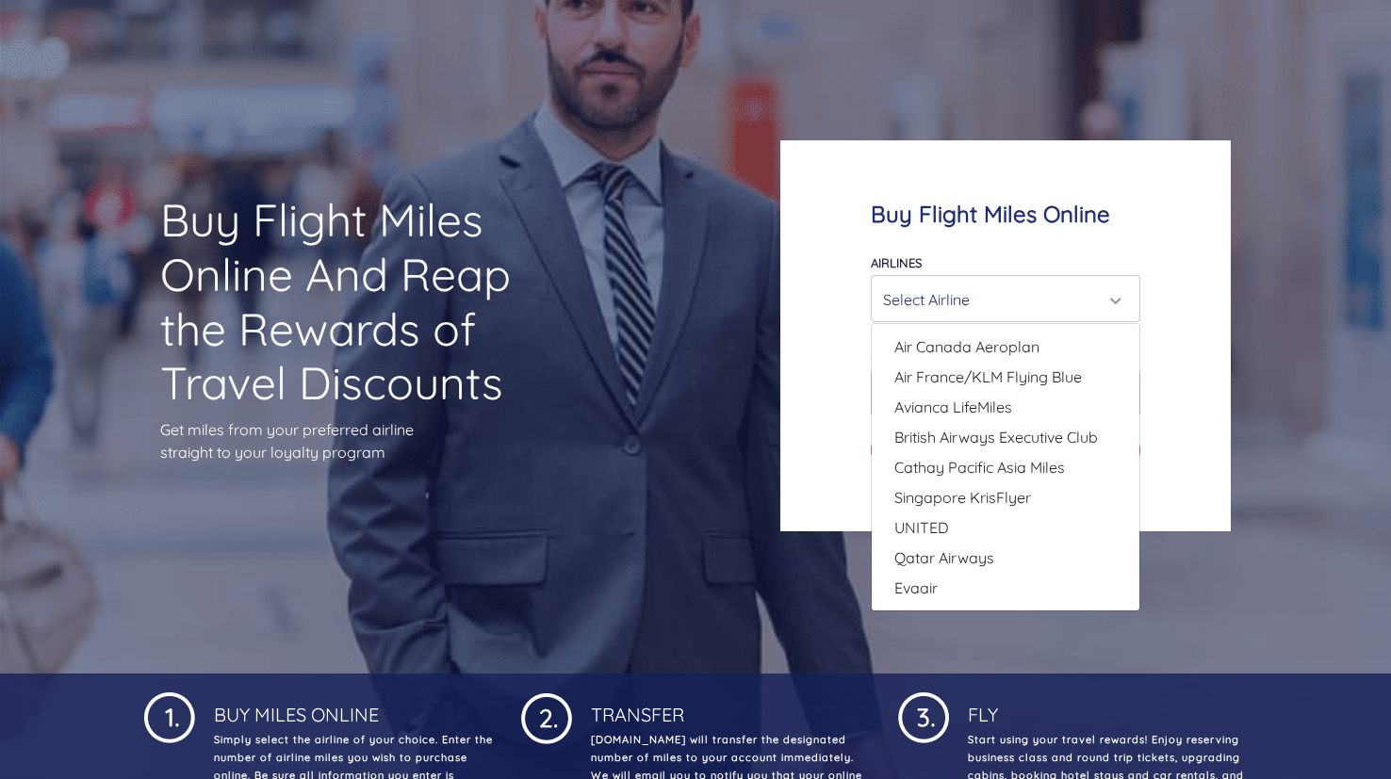
click at [1311, 554] on div "Buy Flight Miles Online Airlines Air Canada Aeroplan Air France/KLM Flying Blue…" at bounding box center [1043, 335] width 556 height 571
